Goal: Task Accomplishment & Management: Use online tool/utility

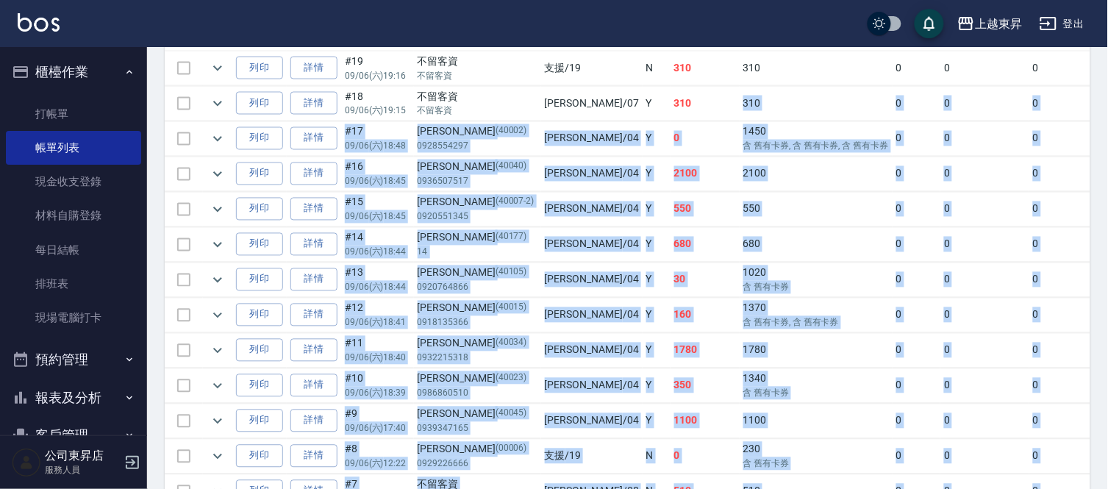
scroll to position [604, 0]
click at [20, 127] on link "打帳單" at bounding box center [73, 114] width 135 height 34
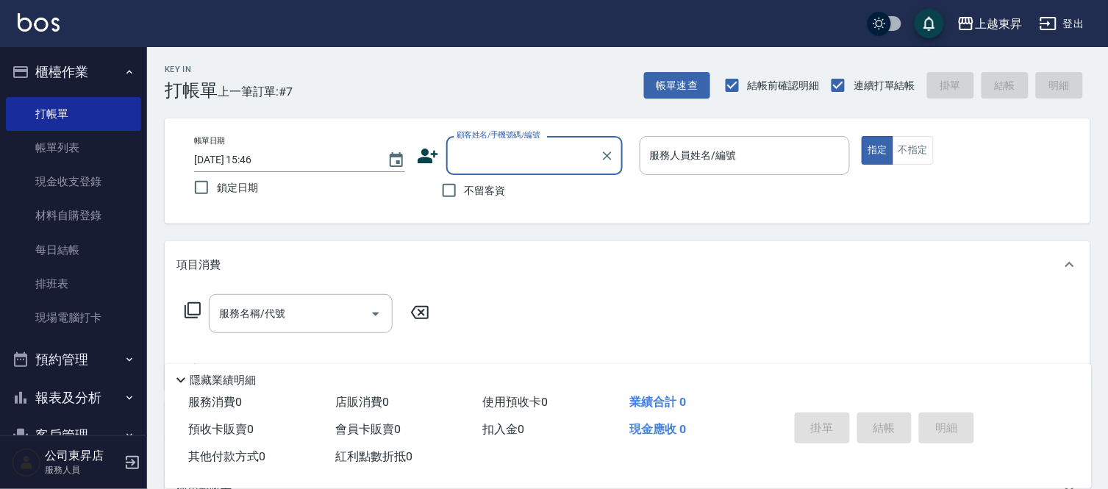
click at [467, 186] on span "不留客資" at bounding box center [485, 190] width 41 height 15
click at [465, 186] on input "不留客資" at bounding box center [449, 190] width 31 height 31
checkbox input "true"
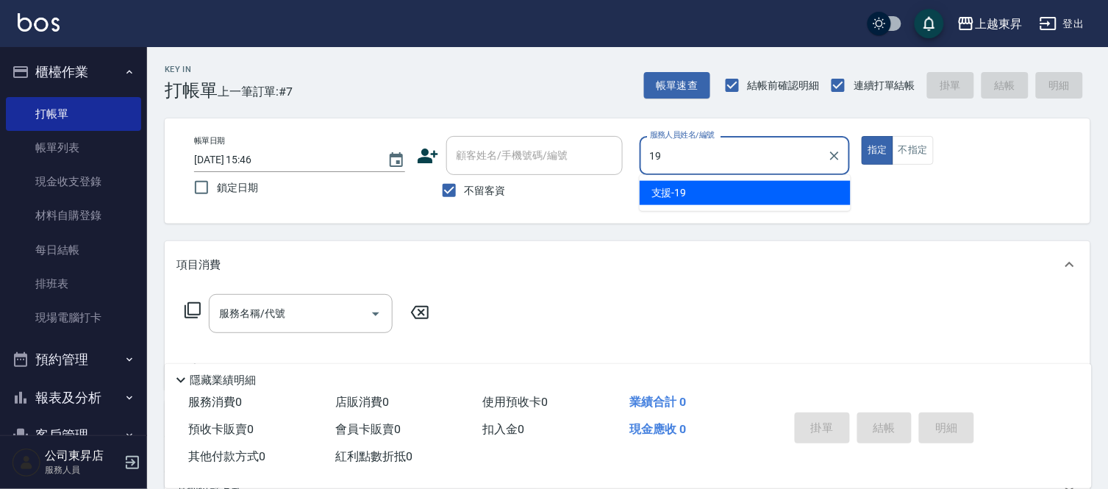
type input "支援-19"
type button "true"
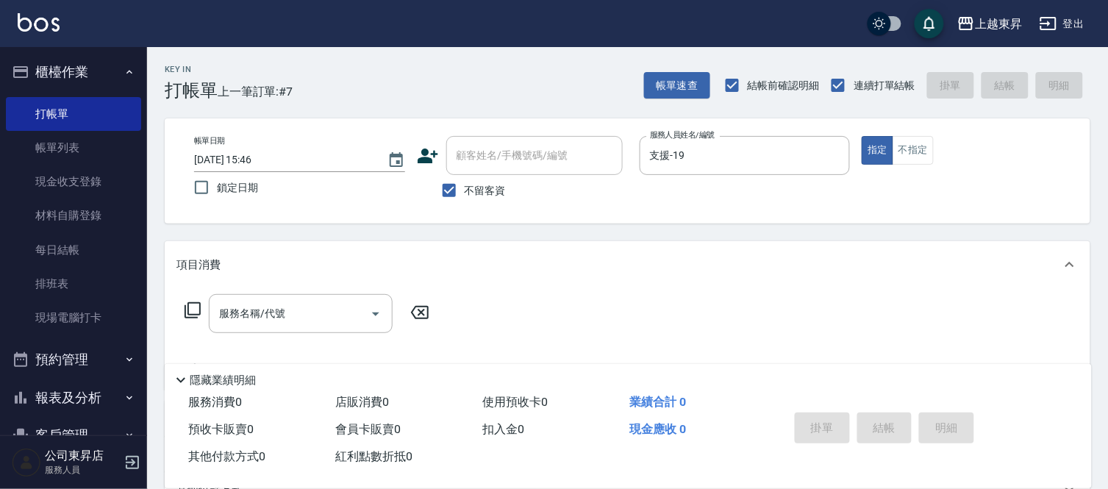
click at [912, 135] on div "帳單日期 [DATE] 15:46 鎖定日期 顧客姓名/手機號碼/編號 顧客姓名/手機號碼/編號 不留客資 服務人員姓名/編號 支援-19 服務人員姓名/編號…" at bounding box center [628, 170] width 926 height 105
click at [929, 153] on button "不指定" at bounding box center [913, 150] width 41 height 29
click at [322, 326] on div "服務名稱/代號" at bounding box center [301, 313] width 184 height 39
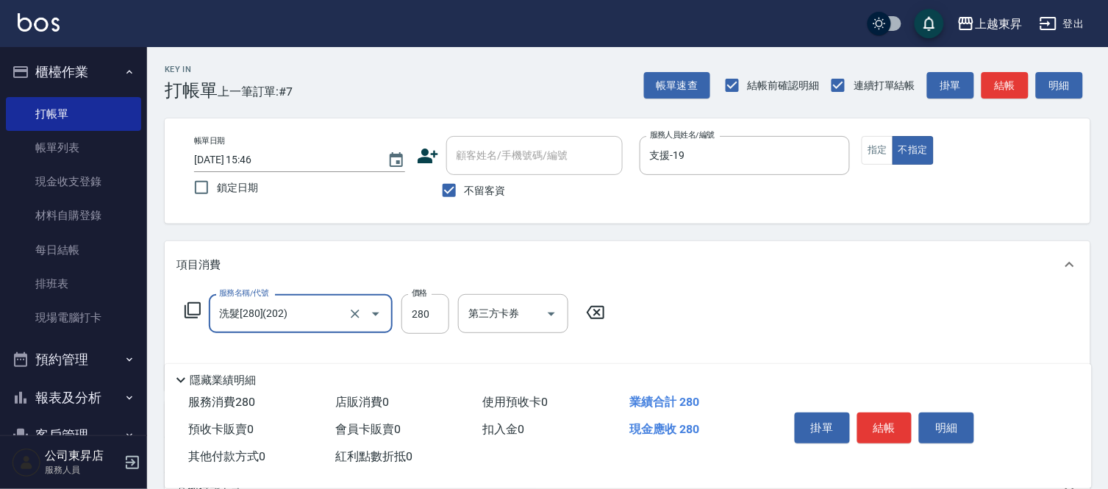
type input "洗髮[280](202)"
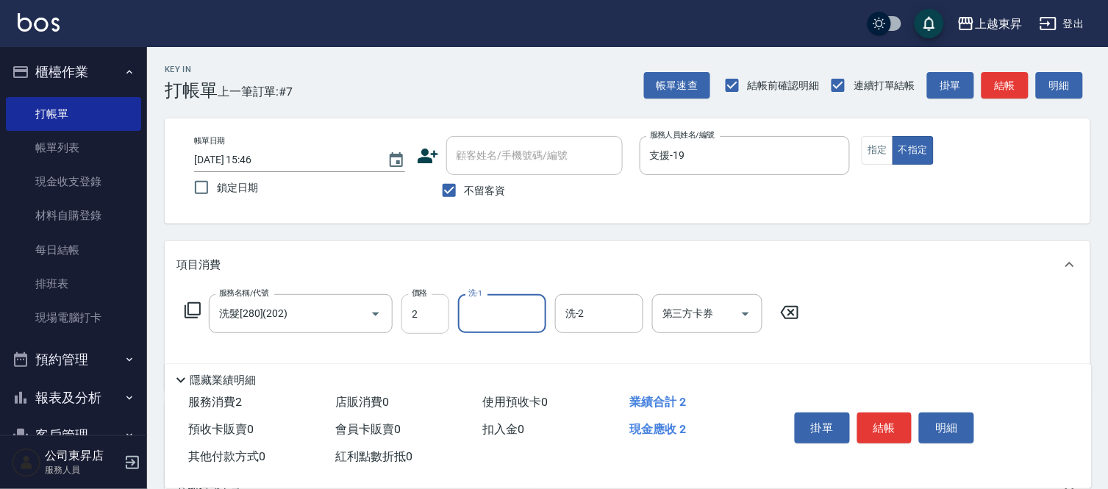
click at [432, 318] on input "2" at bounding box center [425, 314] width 48 height 40
type input "280"
type input "林芯彤-20"
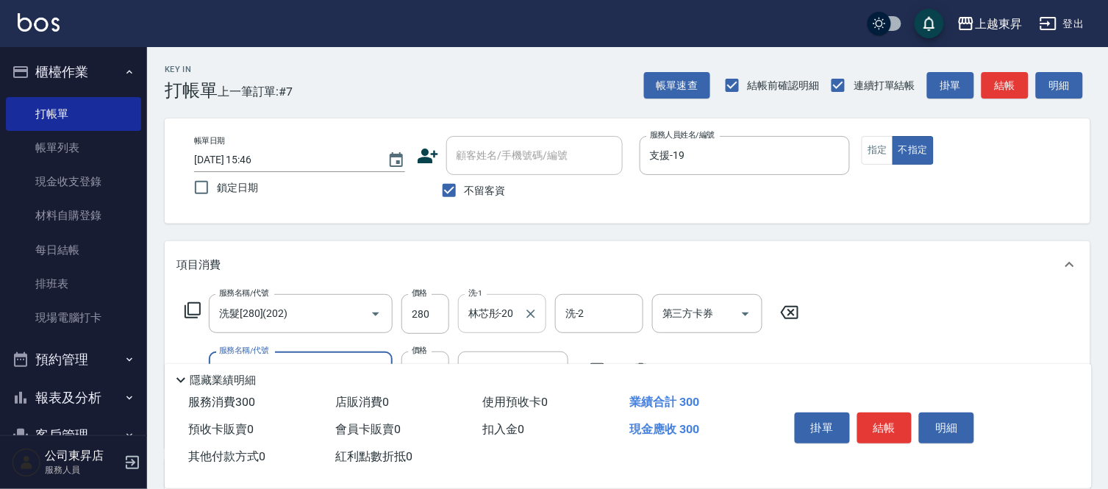
type input "潤絲(801)"
type input "30"
type input "林芯彤-20"
click at [891, 429] on button "結帳" at bounding box center [884, 427] width 55 height 31
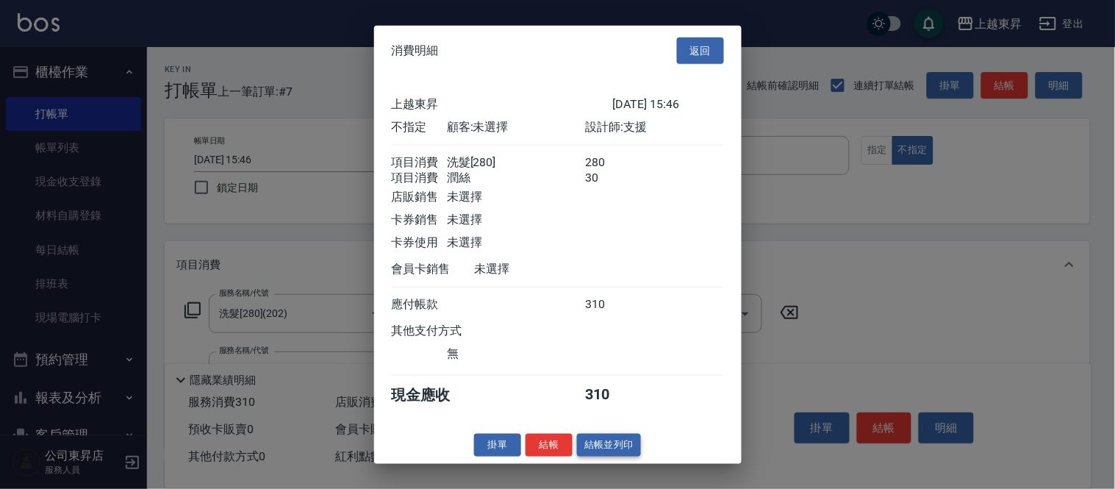
click at [620, 456] on button "結帳並列印" at bounding box center [609, 445] width 64 height 23
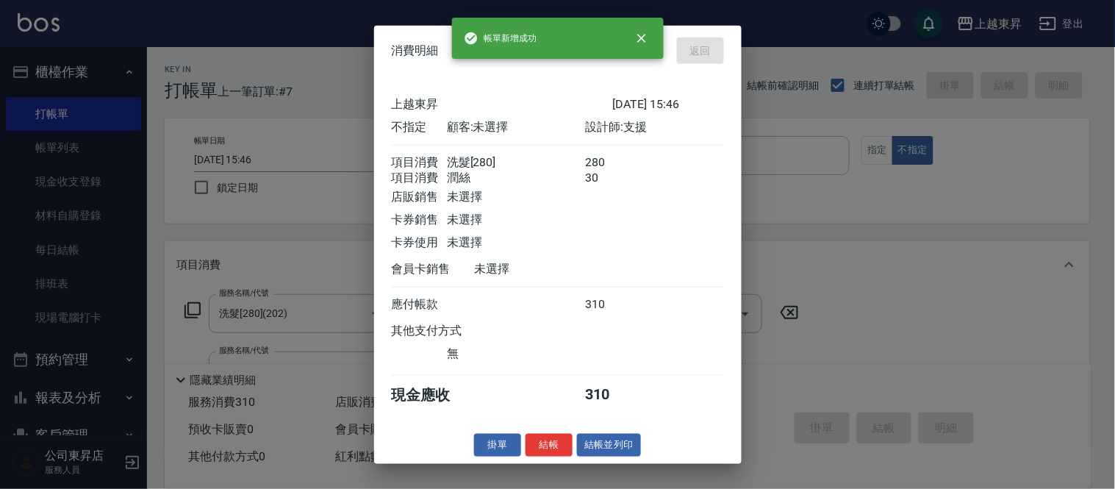
type input "[DATE] 15:47"
